Goal: Task Accomplishment & Management: Use online tool/utility

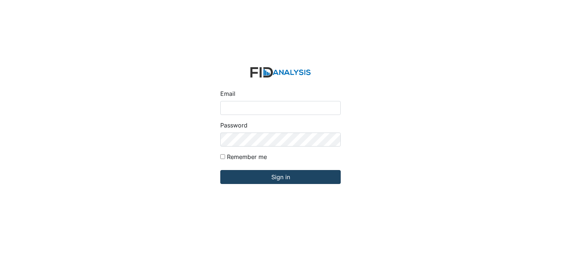
type input "[EMAIL_ADDRESS][DOMAIN_NAME]"
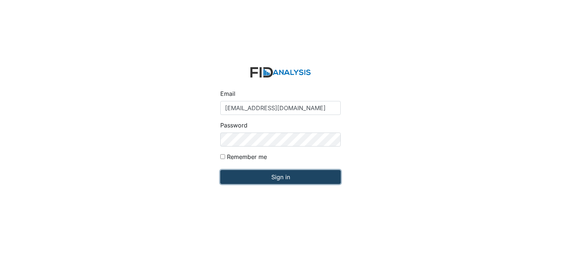
click at [279, 178] on input "Sign in" at bounding box center [280, 177] width 121 height 14
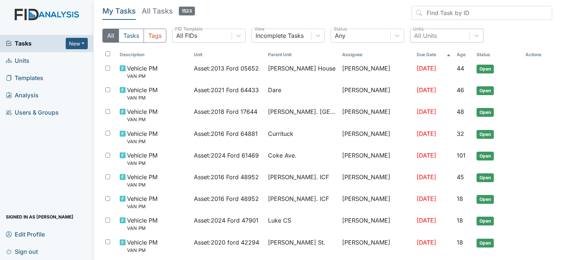
click at [416, 33] on div "All Units" at bounding box center [425, 35] width 23 height 9
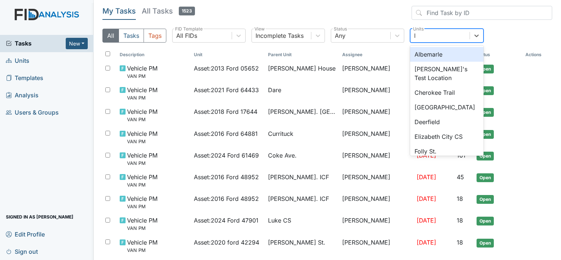
type input "lu"
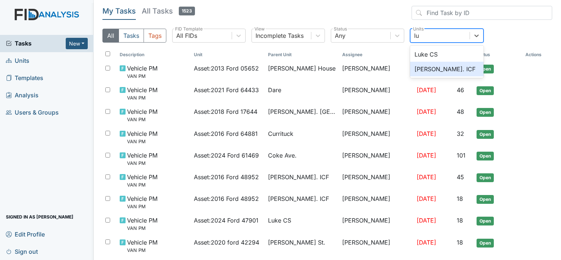
click at [423, 69] on div "Luke St. ICF" at bounding box center [446, 69] width 73 height 15
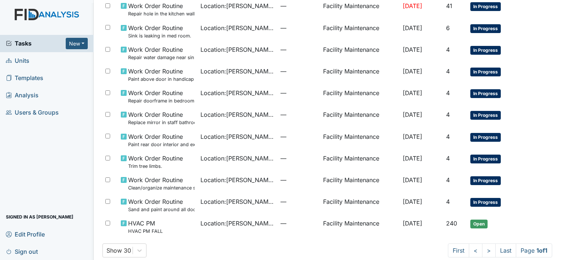
scroll to position [83, 0]
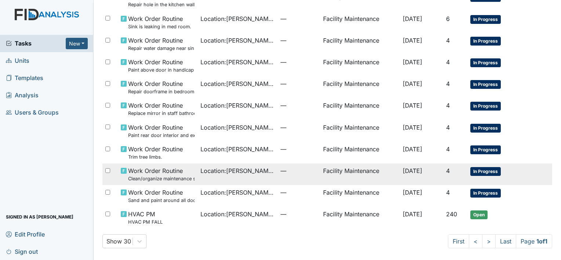
click at [160, 172] on span "Work Order Routine Clean/organize maintenance storage shed." at bounding box center [161, 174] width 67 height 16
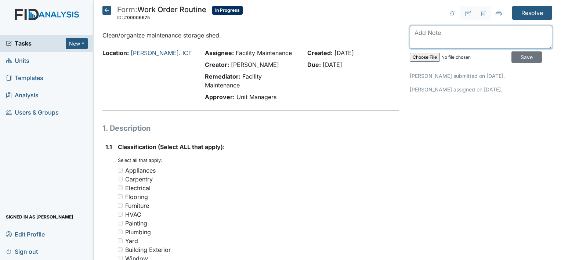
click at [417, 33] on textarea at bounding box center [481, 37] width 143 height 23
type textarea "maintenance storage shed is clean/organize"
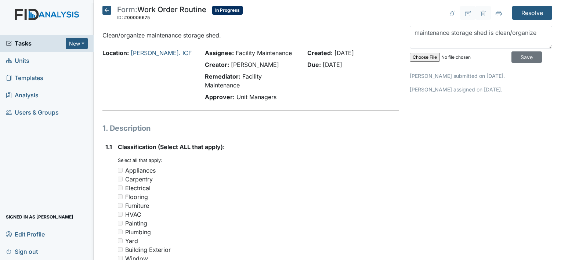
drag, startPoint x: 516, startPoint y: 57, endPoint x: 378, endPoint y: 91, distance: 141.9
click at [378, 91] on div "Created: Sep 3, 2025 Due: Sep 18, 2025" at bounding box center [353, 76] width 103 height 56
click at [518, 57] on input "Save" at bounding box center [527, 56] width 30 height 11
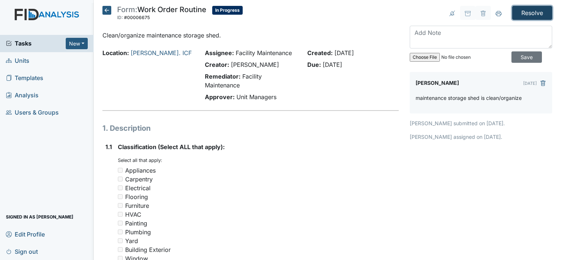
click at [527, 11] on input "Resolve" at bounding box center [533, 13] width 40 height 14
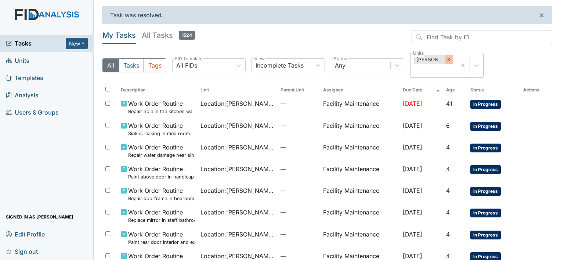
click at [447, 58] on icon at bounding box center [448, 59] width 5 height 5
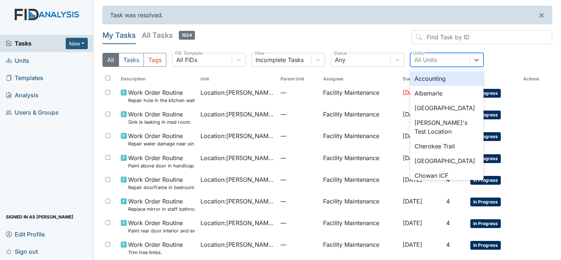
click at [447, 58] on div "All Units" at bounding box center [440, 59] width 59 height 13
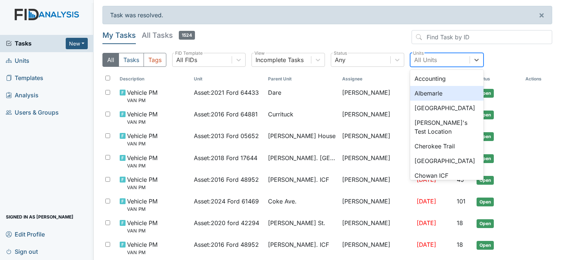
click at [434, 92] on div "Albemarle" at bounding box center [446, 93] width 73 height 15
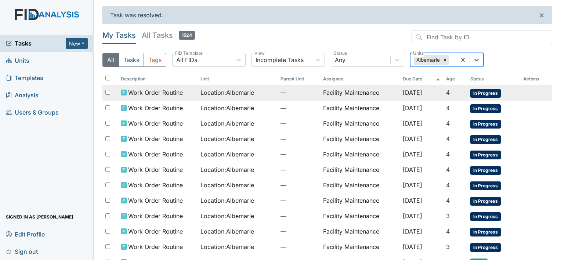
click at [346, 91] on td "Facility Maintenance" at bounding box center [360, 92] width 80 height 15
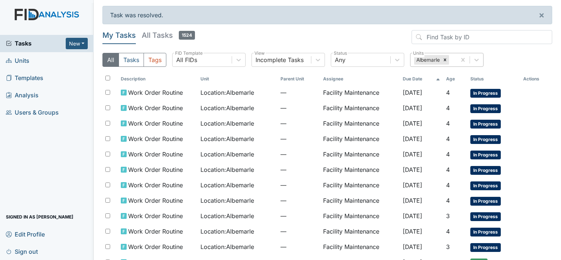
drag, startPoint x: 215, startPoint y: 106, endPoint x: 208, endPoint y: 68, distance: 39.0
click at [208, 68] on div "All Tasks Tags All FIDs FID Template Incomplete Tasks View Any Status Albemarle…" at bounding box center [328, 63] width 450 height 20
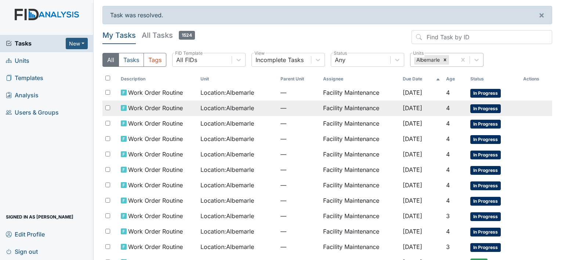
click at [215, 107] on span "Location : Albemarle" at bounding box center [228, 108] width 54 height 9
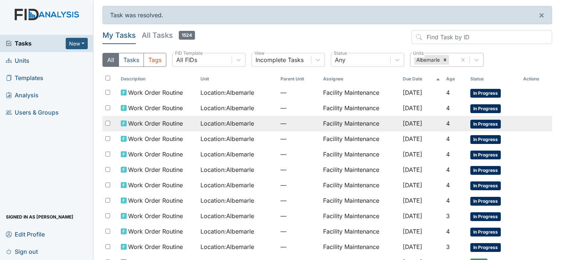
click at [156, 121] on span "Work Order Routine" at bounding box center [155, 123] width 55 height 9
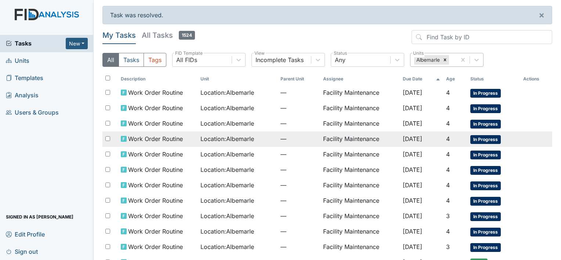
click at [144, 137] on span "Work Order Routine" at bounding box center [155, 138] width 55 height 9
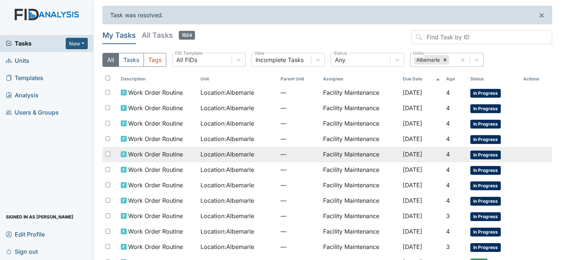
click at [133, 153] on span "Work Order Routine" at bounding box center [155, 154] width 55 height 9
click at [145, 152] on span "Work Order Routine" at bounding box center [155, 154] width 55 height 9
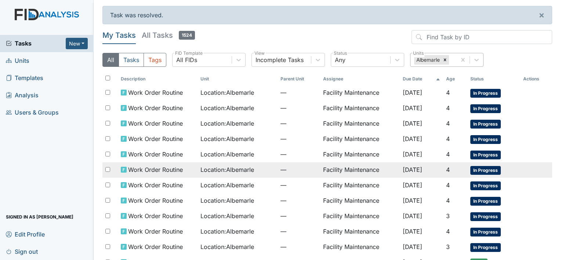
click at [138, 165] on span "Work Order Routine" at bounding box center [155, 169] width 55 height 9
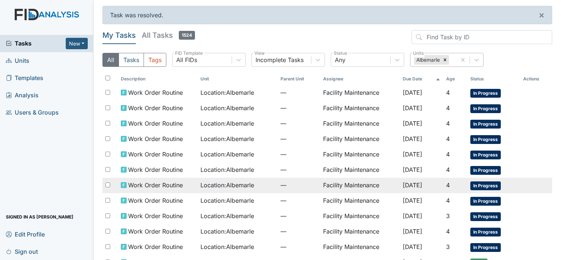
click at [121, 184] on use at bounding box center [124, 185] width 6 height 6
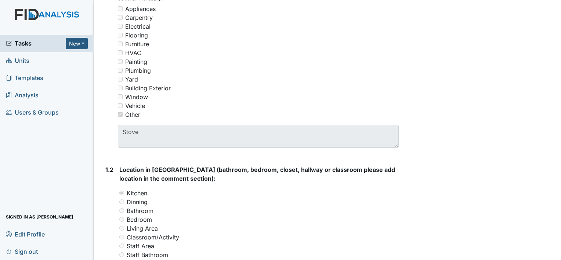
scroll to position [196, 0]
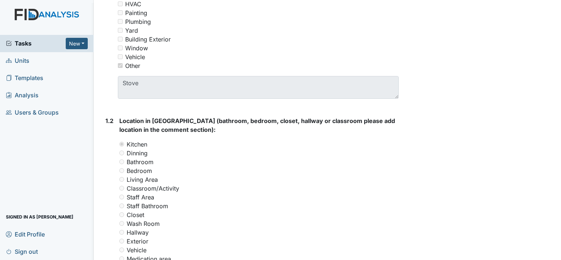
click at [555, 255] on main "Form: Work Order Routine ID: #00006665 In Progress Autosaving... Location: [GEO…" at bounding box center [328, 130] width 468 height 260
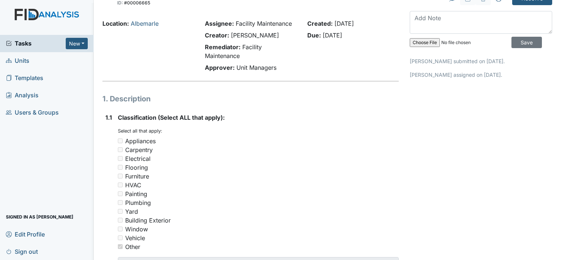
scroll to position [0, 0]
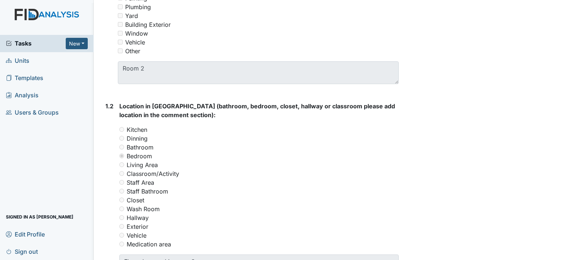
scroll to position [274, 0]
